Goal: Check status: Check status

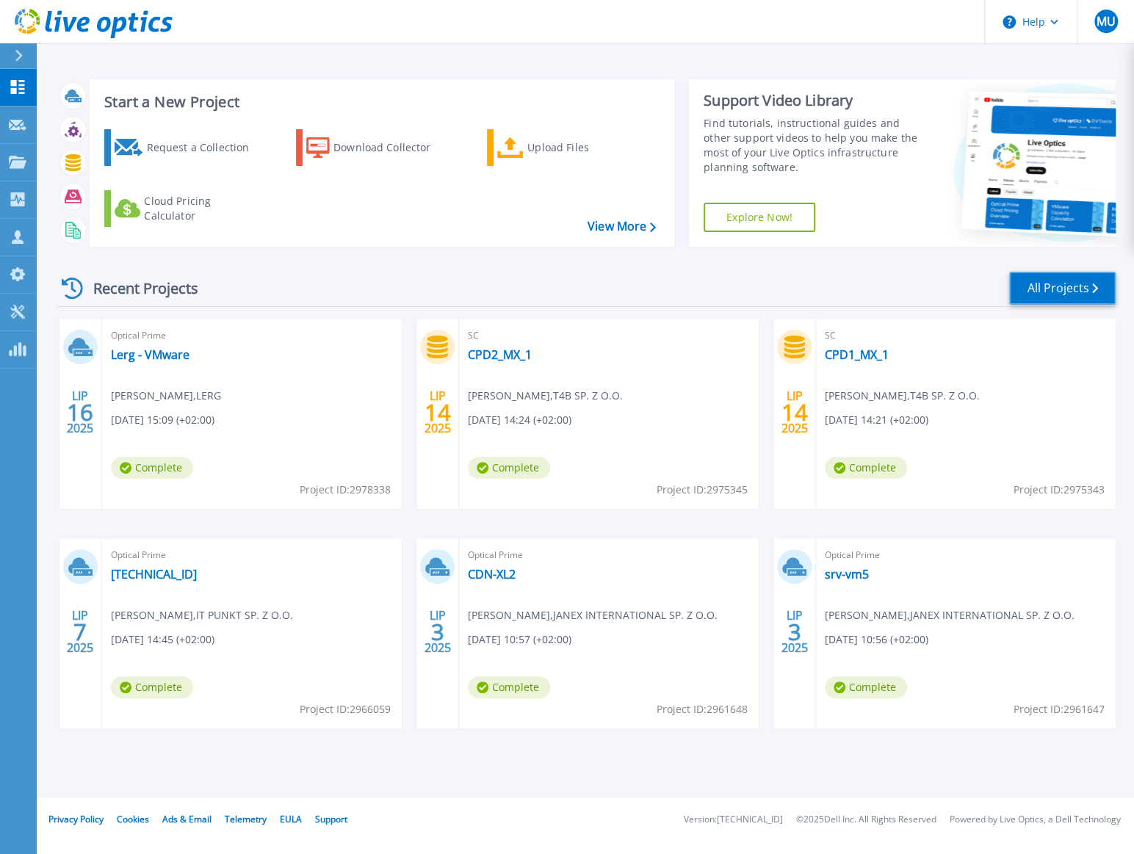
click at [1035, 288] on link "All Projects" at bounding box center [1062, 288] width 107 height 33
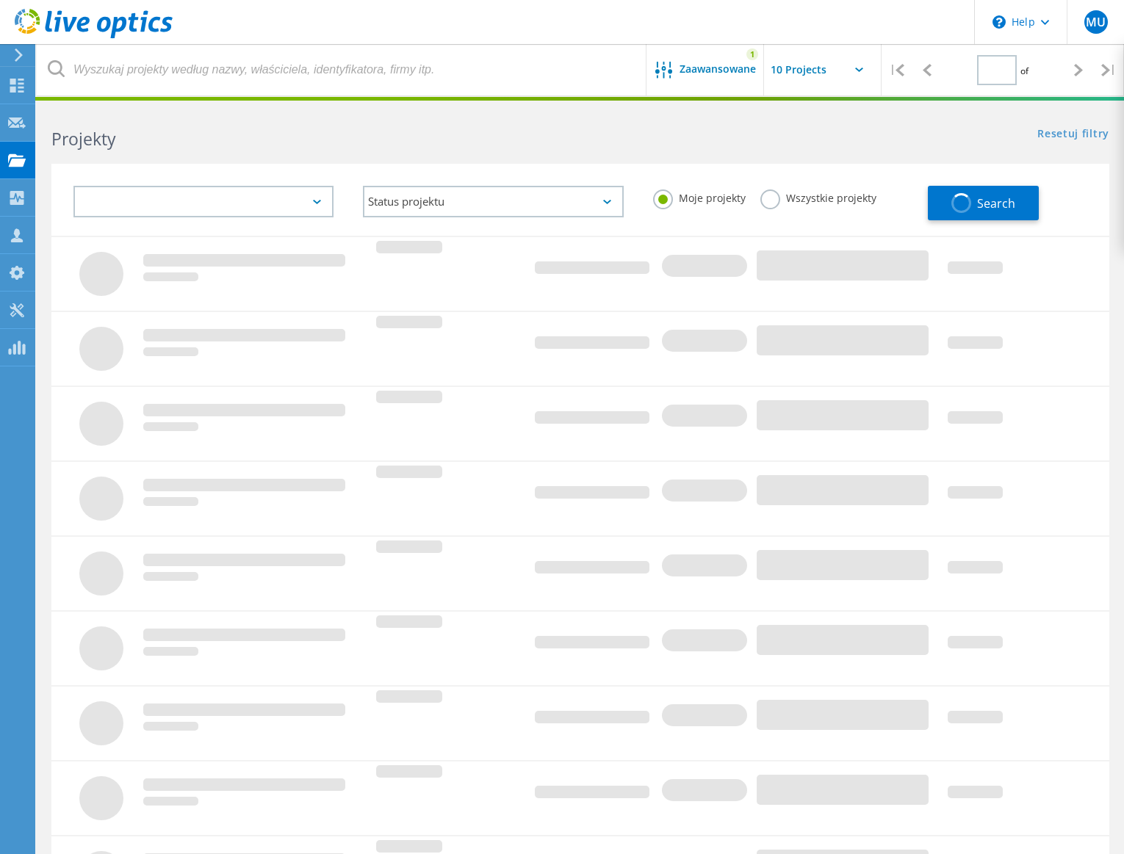
type input "1"
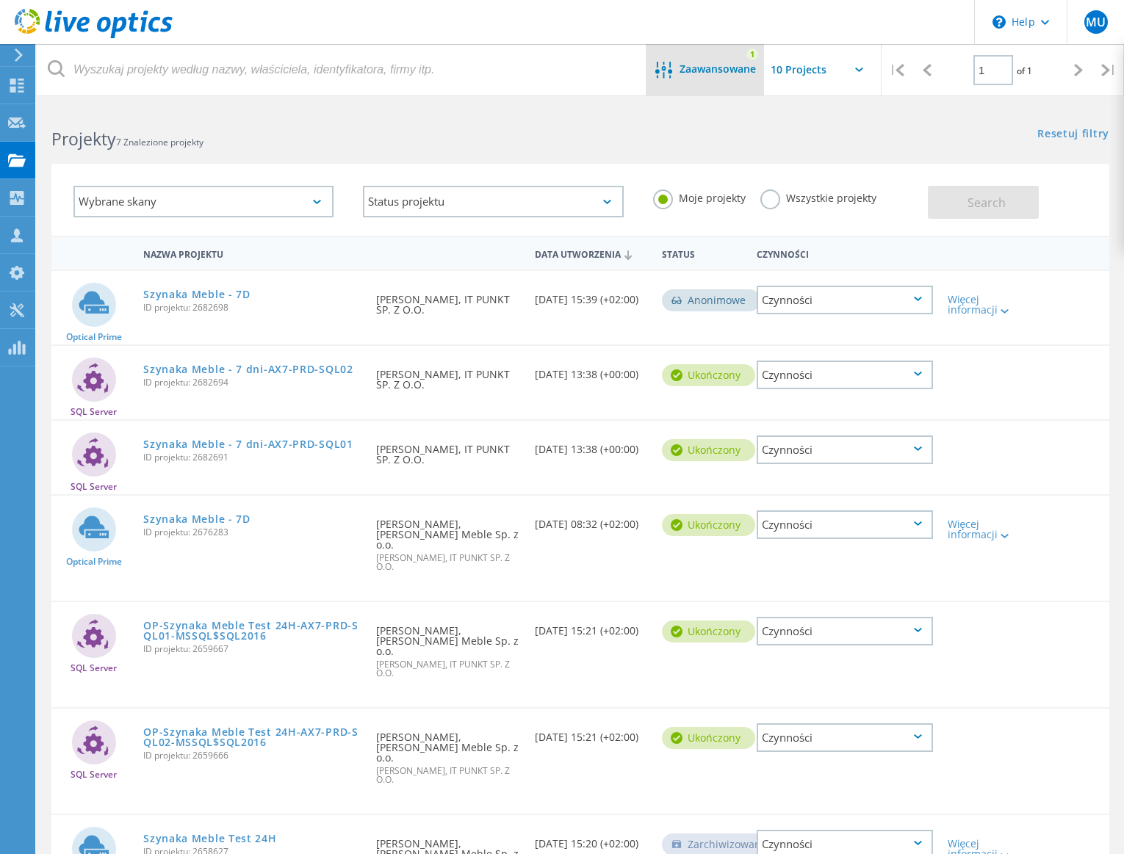
click at [757, 65] on div "Zaawansowane" at bounding box center [705, 71] width 118 height 18
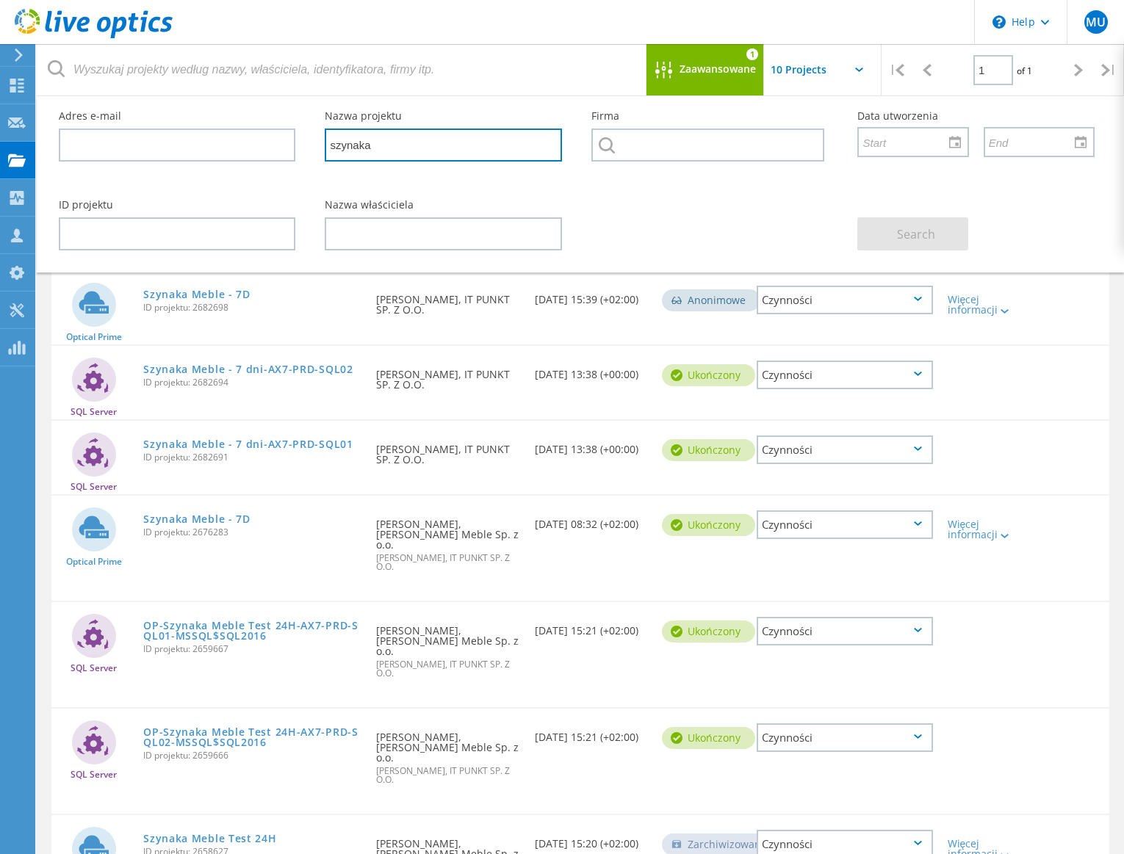
drag, startPoint x: 433, startPoint y: 151, endPoint x: 292, endPoint y: 132, distance: 143.1
click at [283, 139] on div "Adres e-mail Nazwa projektu szynaka Firma Data utworzenia" at bounding box center [576, 140] width 1065 height 89
type input "mzk"
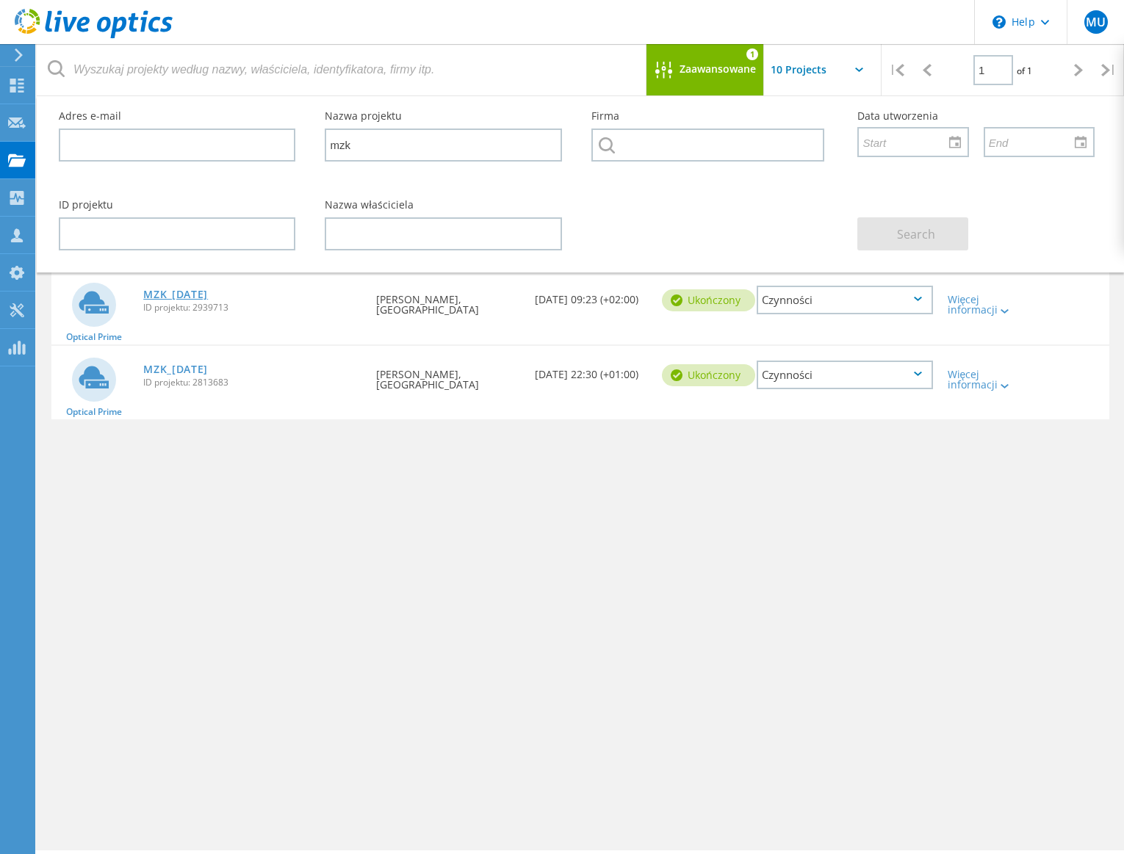
click at [201, 292] on link "MZK_[DATE]" at bounding box center [175, 294] width 65 height 10
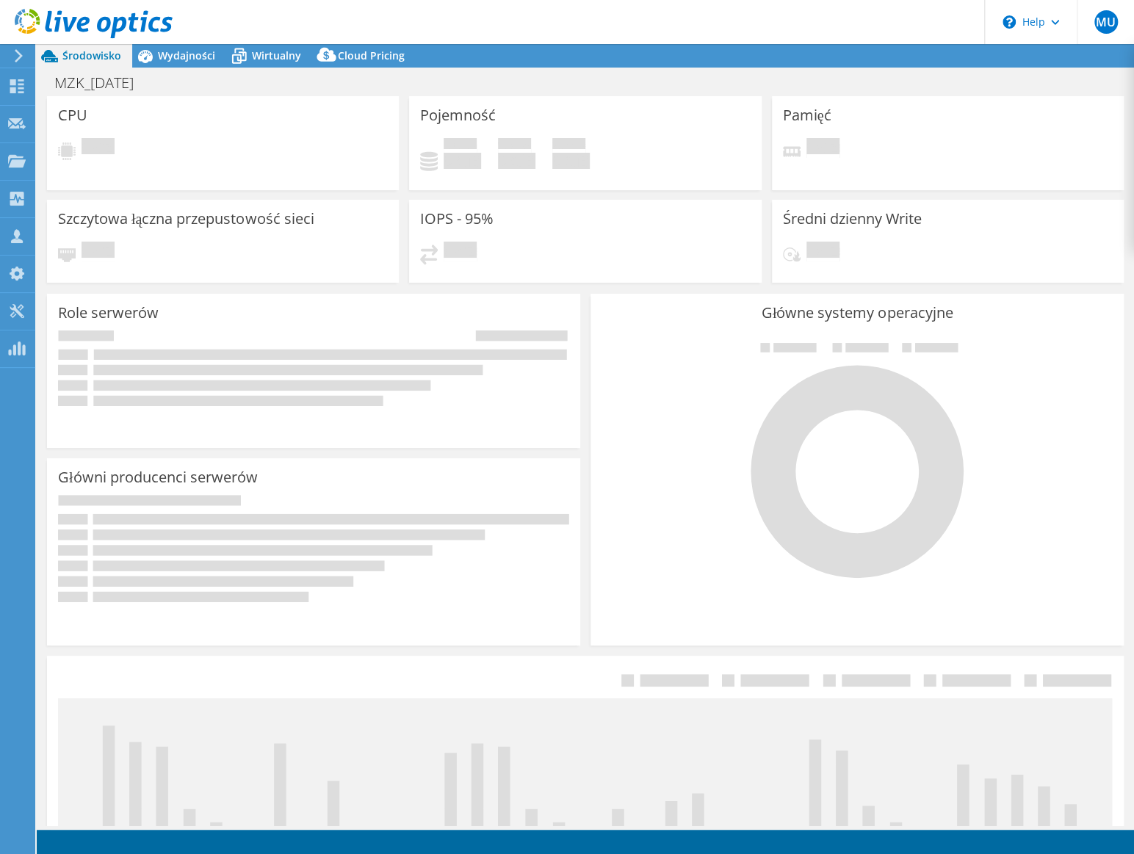
select select "EUFrankfurt"
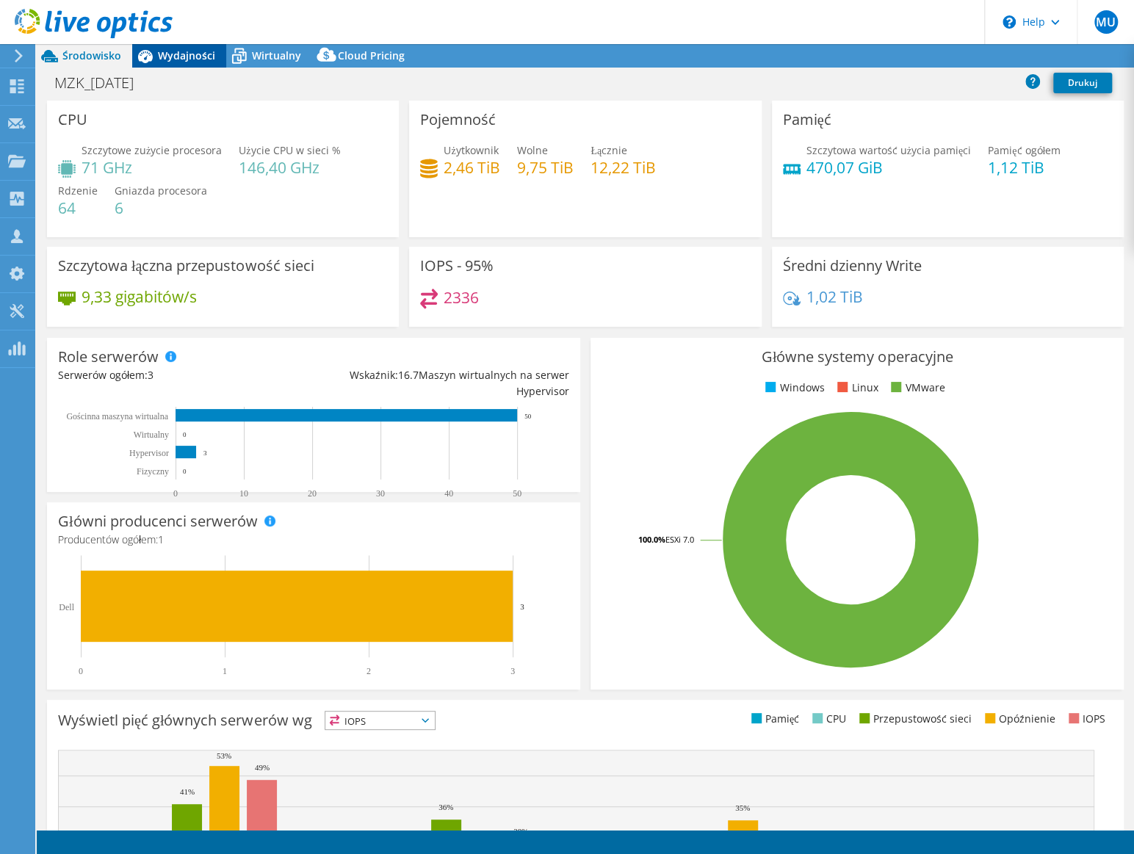
click at [203, 57] on span "Wydajności" at bounding box center [186, 55] width 57 height 14
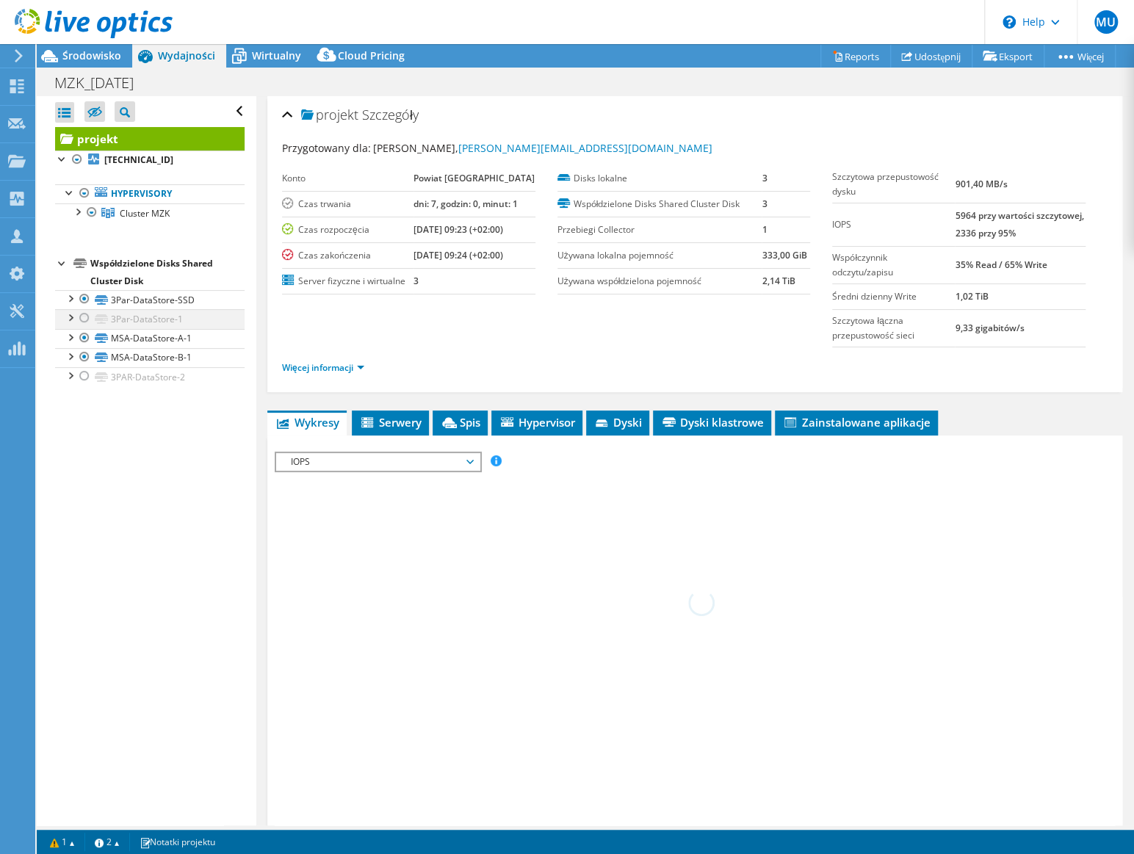
click at [82, 318] on div at bounding box center [84, 318] width 15 height 18
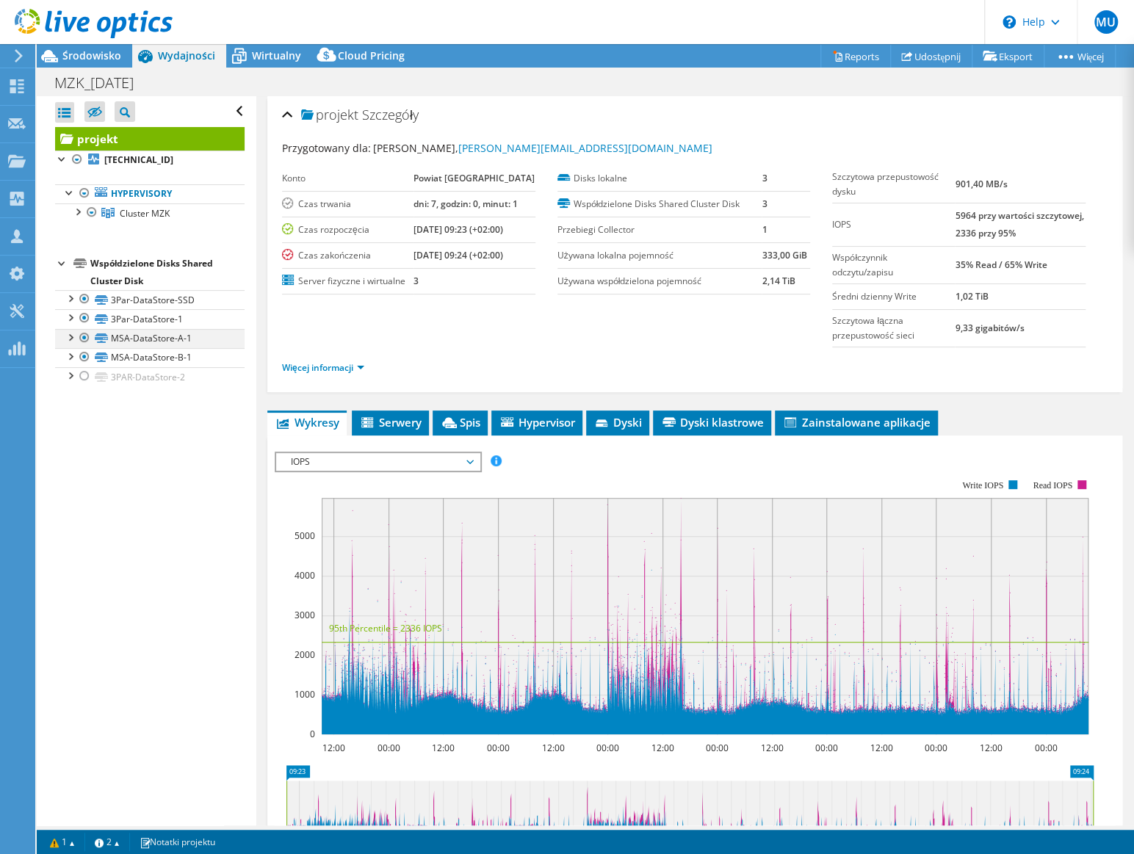
click at [84, 317] on div at bounding box center [84, 318] width 15 height 18
click at [89, 316] on div at bounding box center [84, 318] width 15 height 18
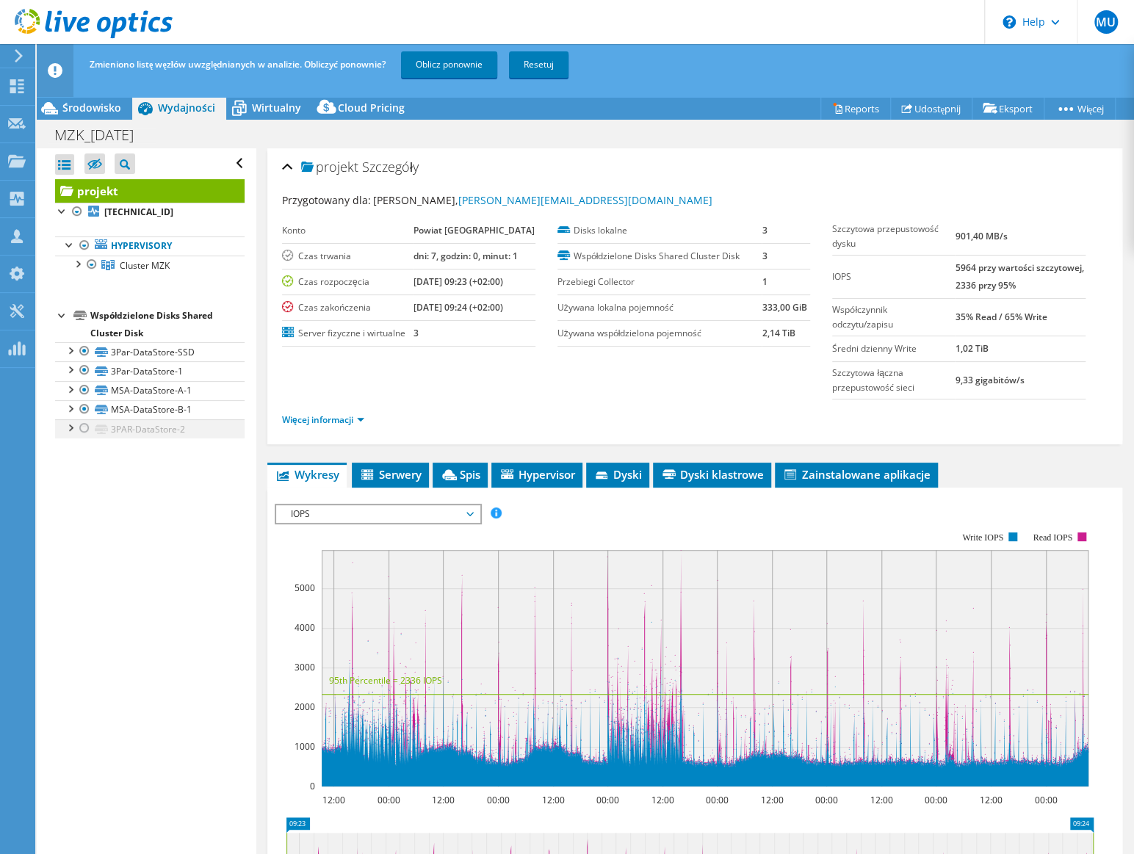
click at [87, 425] on div at bounding box center [84, 428] width 15 height 18
click at [455, 64] on link "Oblicz ponownie" at bounding box center [449, 64] width 96 height 26
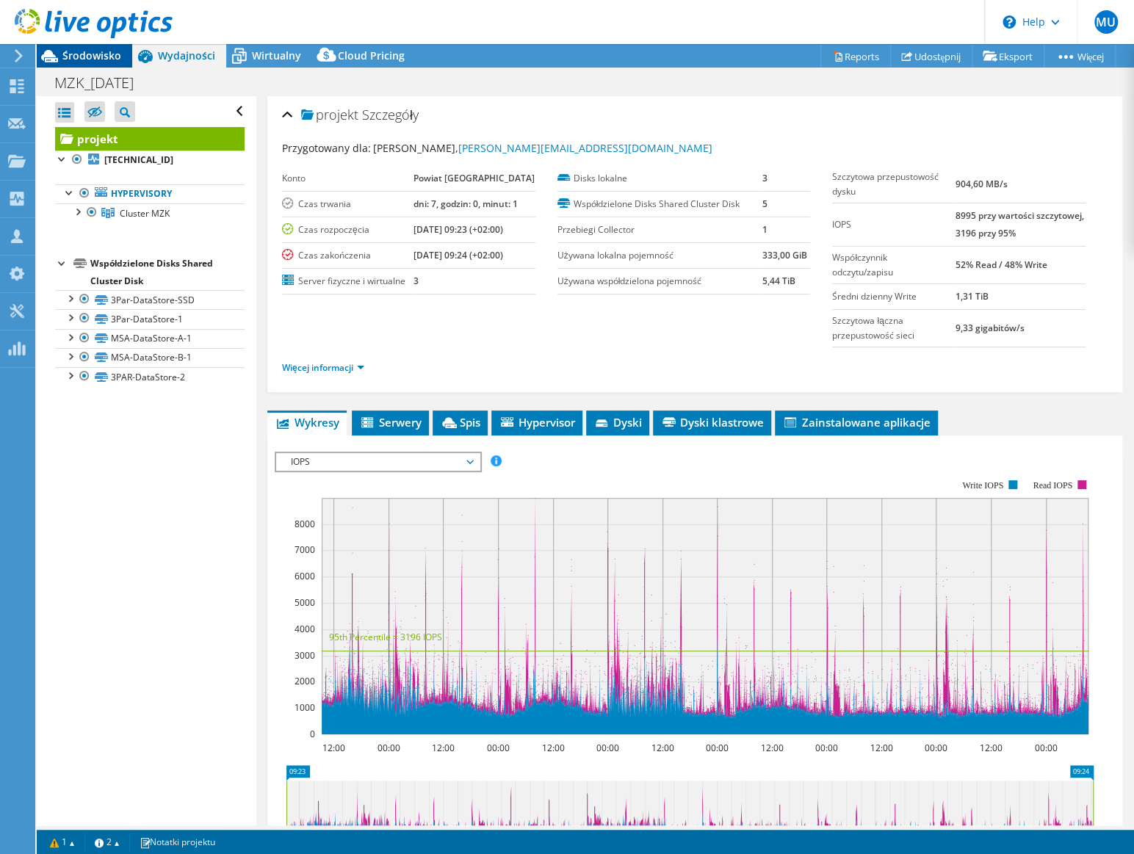
click at [116, 63] on div "Środowisko" at bounding box center [84, 56] width 95 height 24
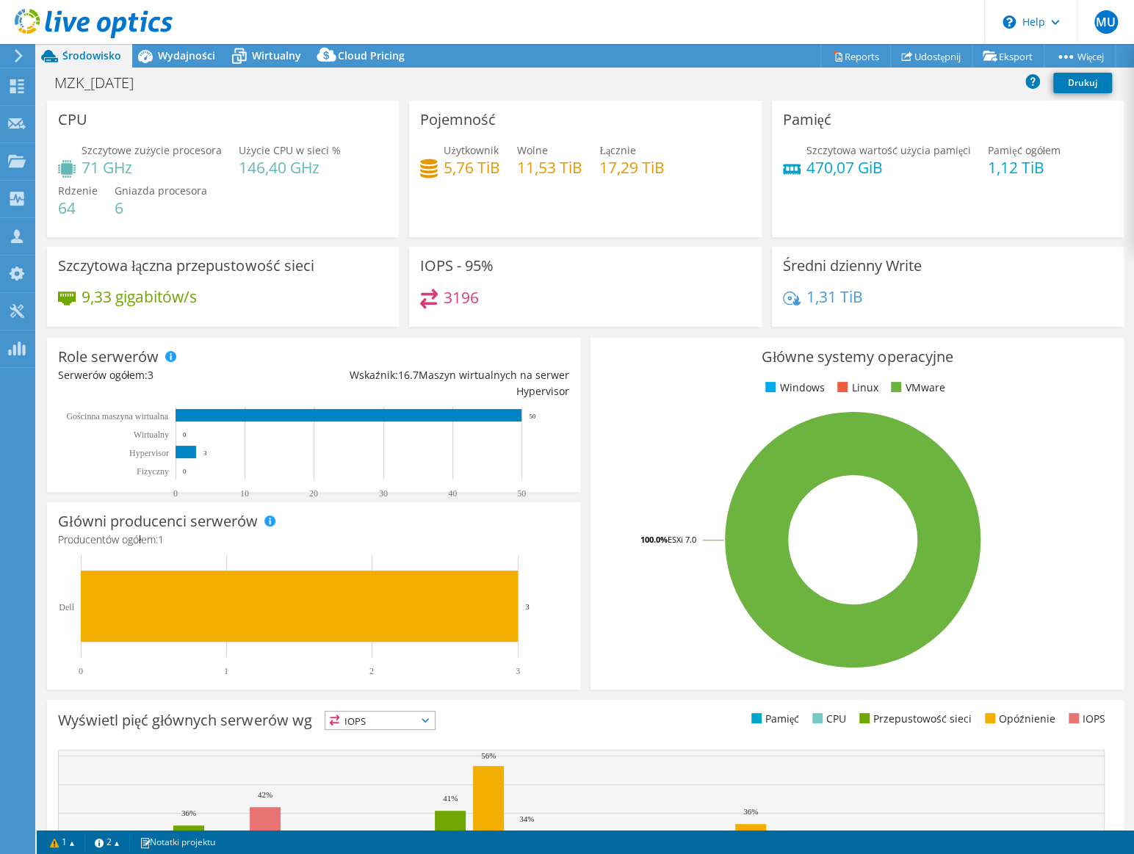
click at [159, 47] on div at bounding box center [86, 24] width 173 height 49
click at [195, 60] on span "Wydajności" at bounding box center [186, 55] width 57 height 14
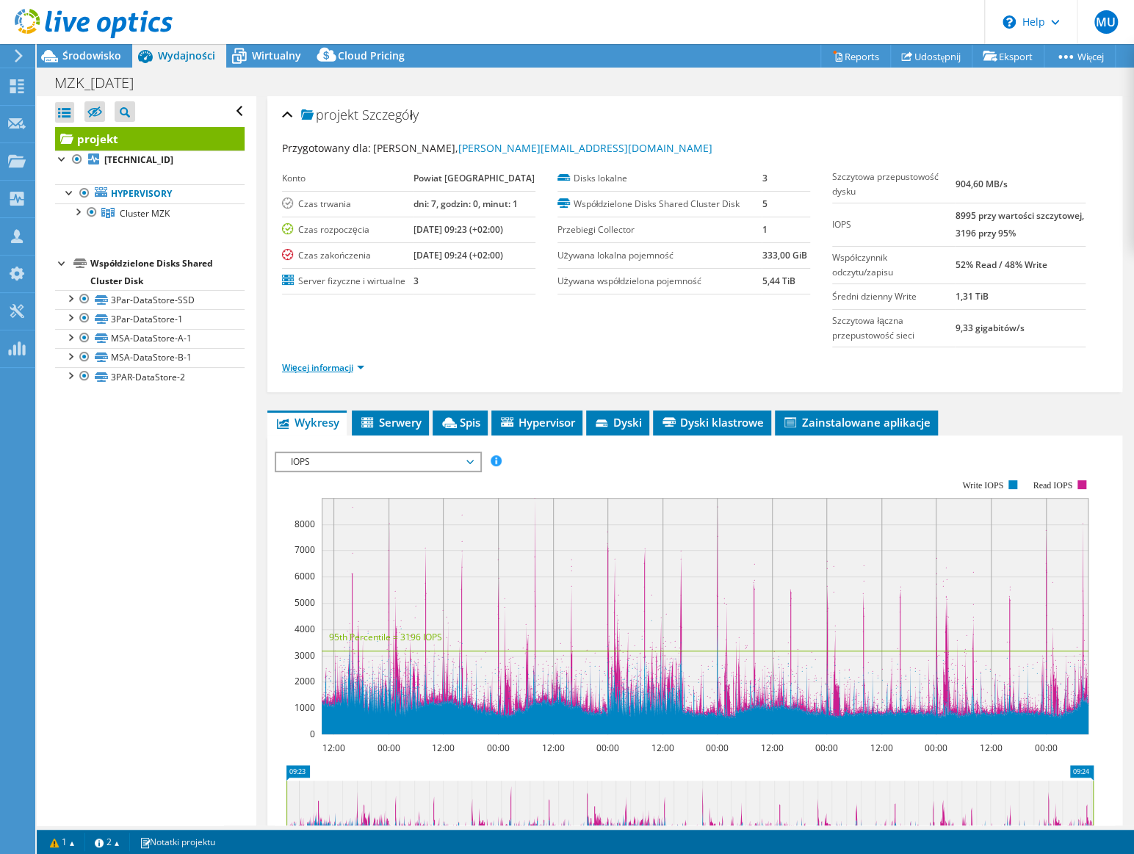
click at [363, 362] on link "Więcej informacji" at bounding box center [323, 367] width 82 height 12
